Goal: Information Seeking & Learning: Understand process/instructions

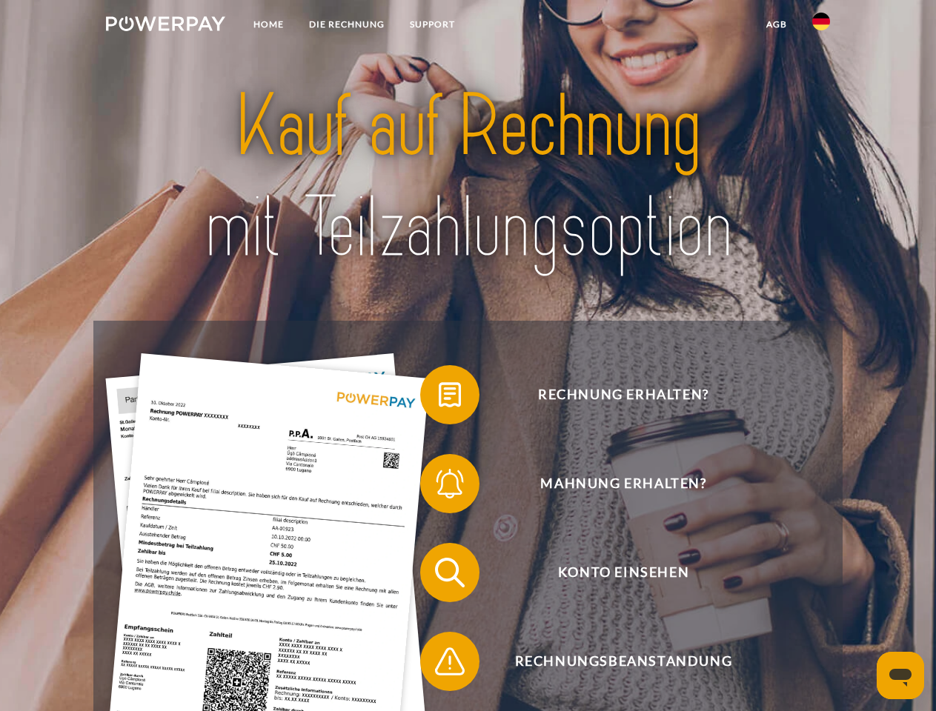
click at [165, 26] on img at bounding box center [165, 23] width 119 height 15
click at [821, 26] on img at bounding box center [821, 22] width 18 height 18
click at [776, 24] on link "agb" at bounding box center [777, 24] width 46 height 27
click at [439, 398] on span at bounding box center [427, 395] width 74 height 74
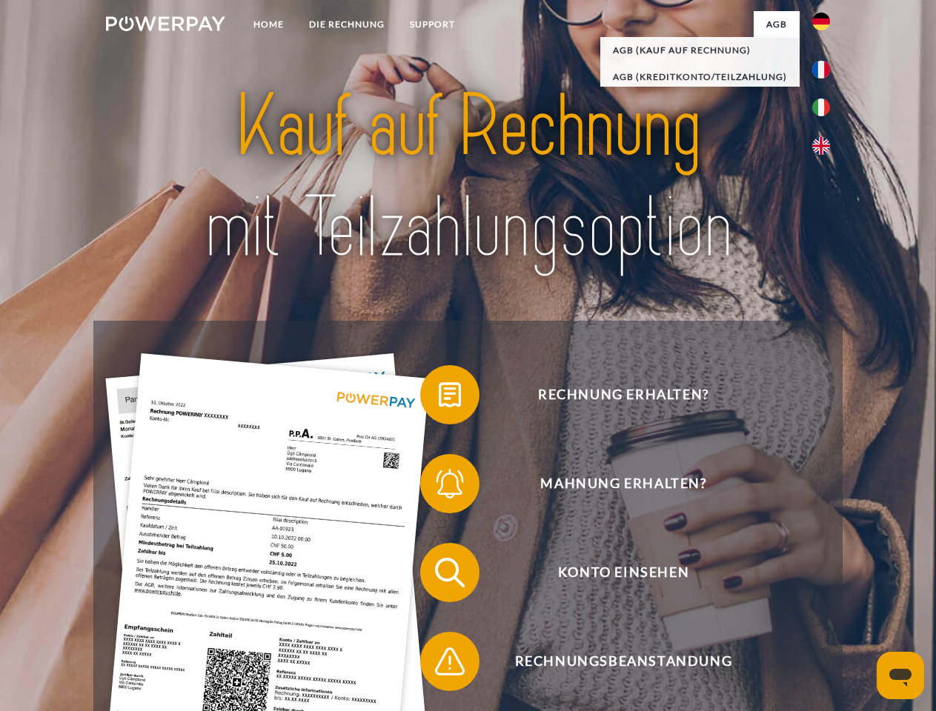
click at [439, 487] on span at bounding box center [427, 484] width 74 height 74
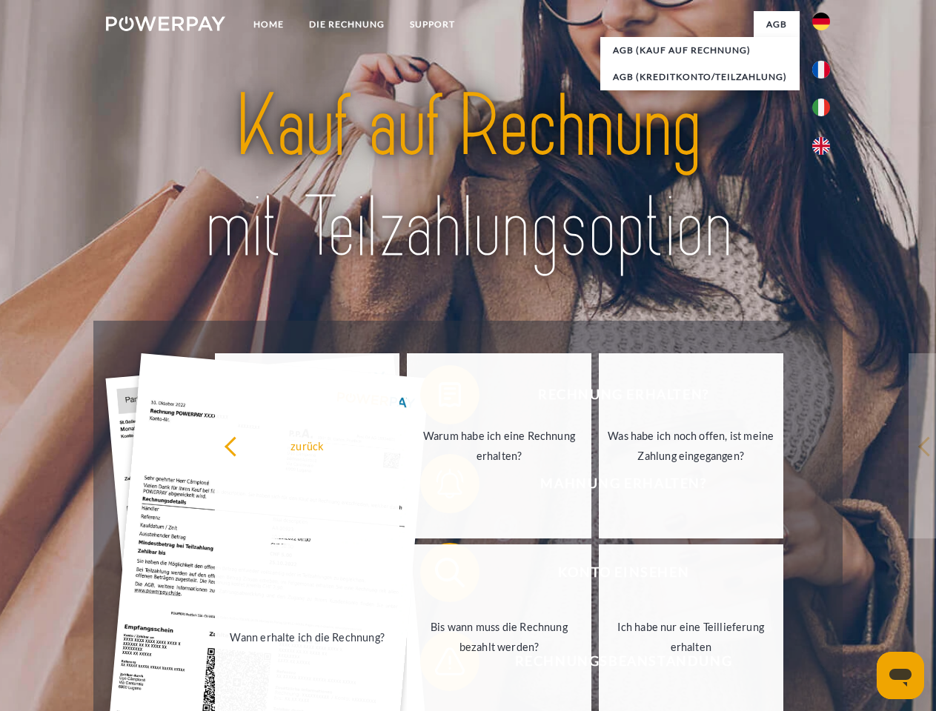
click at [439, 576] on link "Bis wann muss die Rechnung bezahlt werden?" at bounding box center [499, 637] width 184 height 185
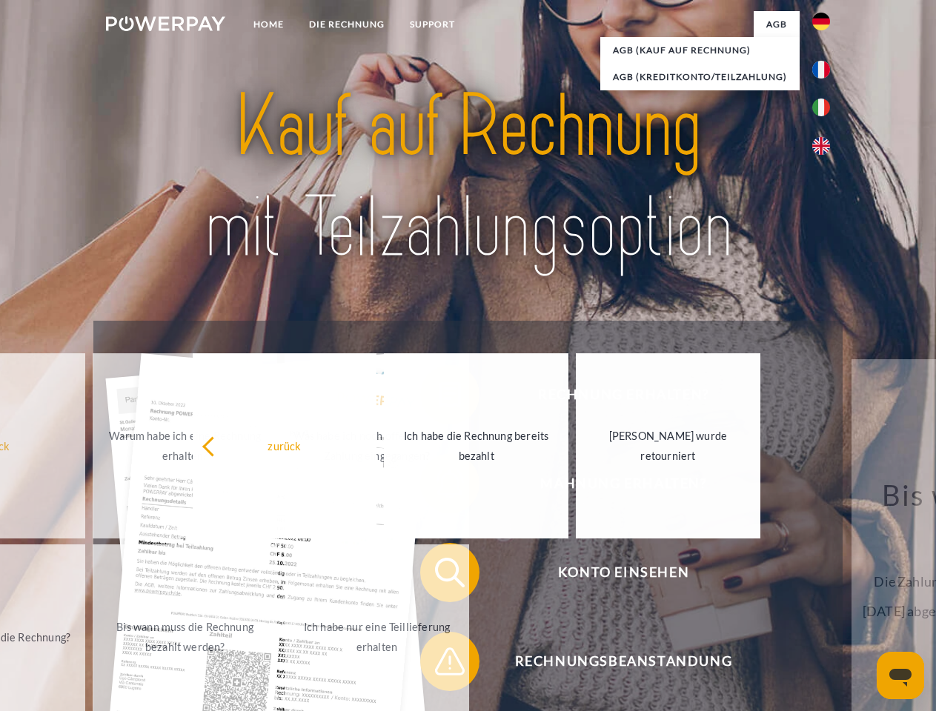
click at [439, 665] on span at bounding box center [427, 662] width 74 height 74
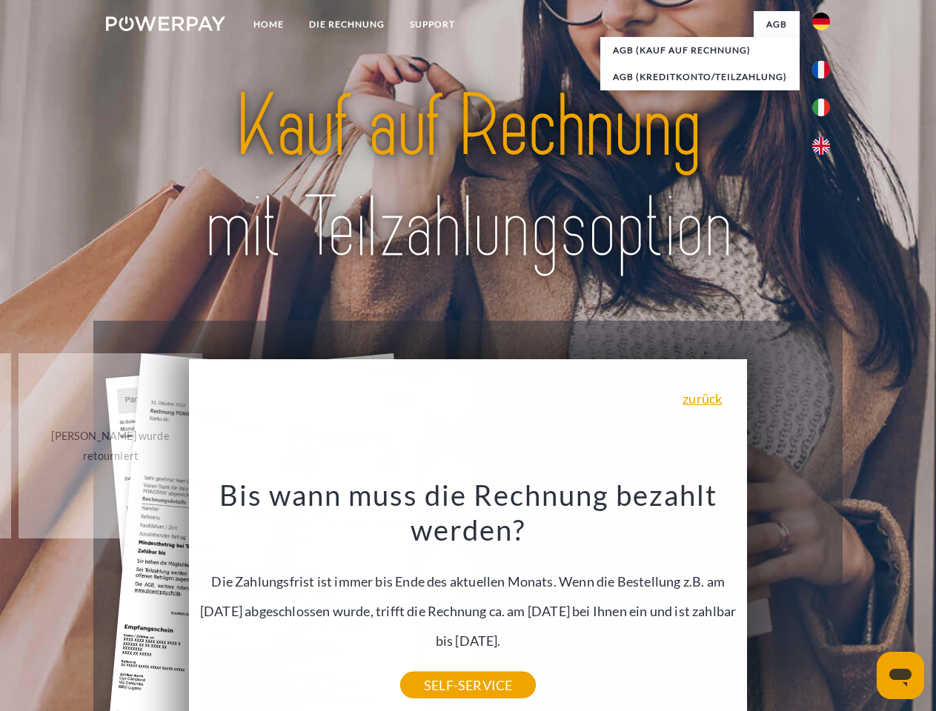
click at [900, 676] on icon "Messaging-Fenster öffnen" at bounding box center [900, 678] width 22 height 18
